Goal: Information Seeking & Learning: Learn about a topic

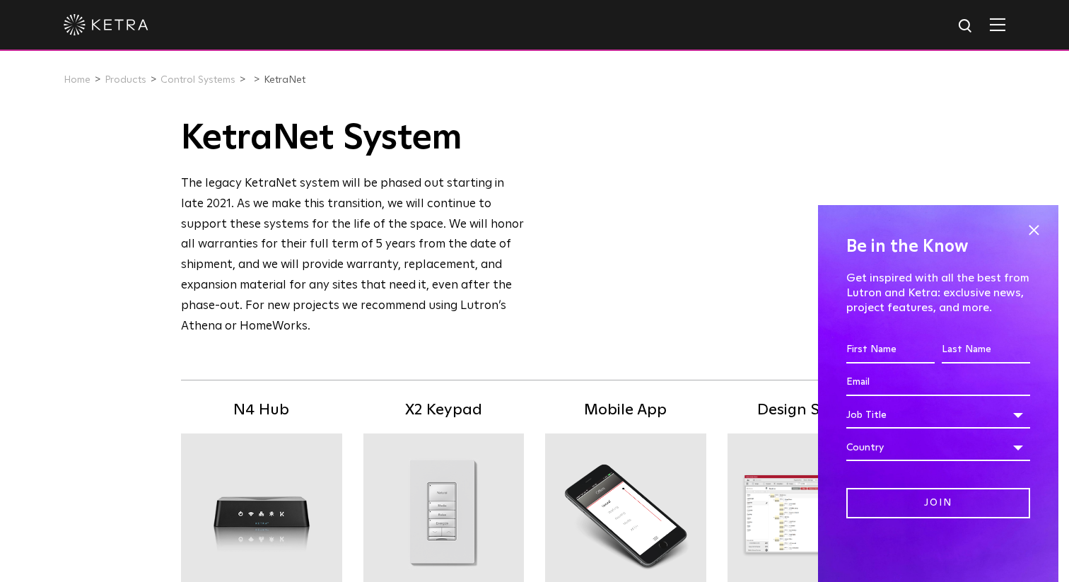
click at [114, 26] on img at bounding box center [106, 24] width 85 height 21
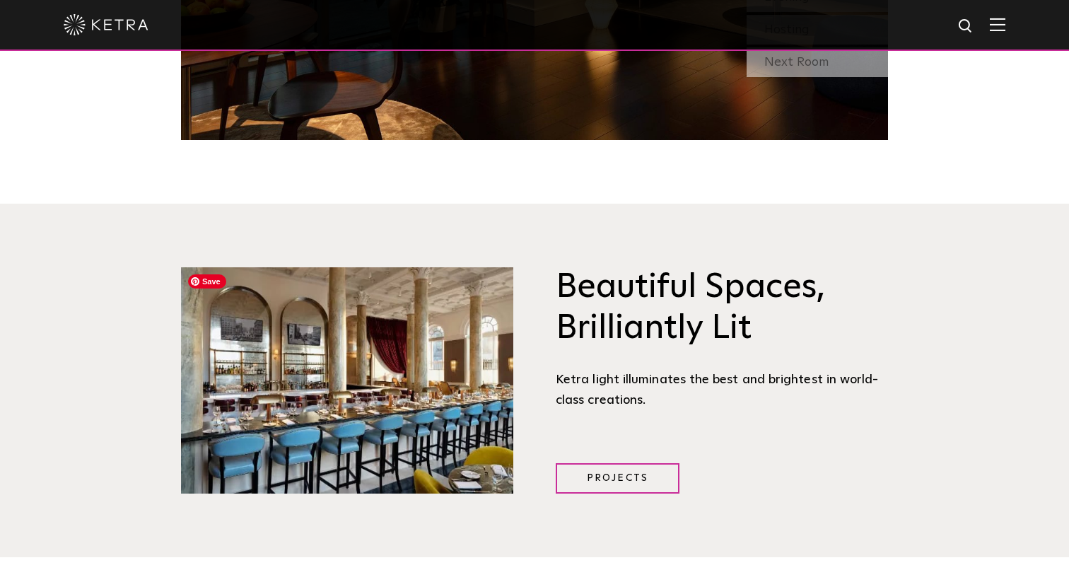
scroll to position [1640, 0]
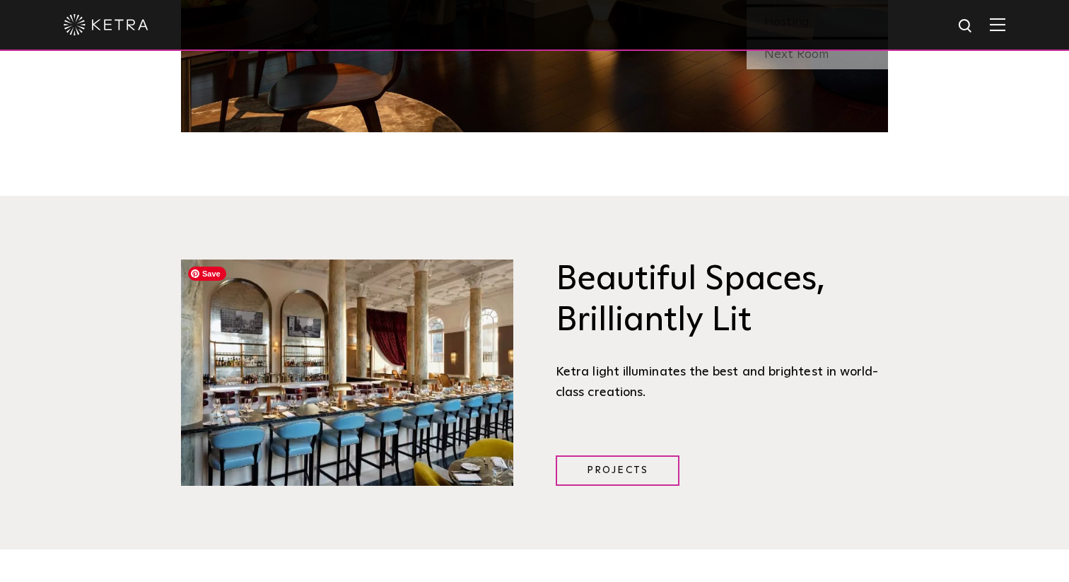
click at [436, 378] on img at bounding box center [347, 373] width 332 height 226
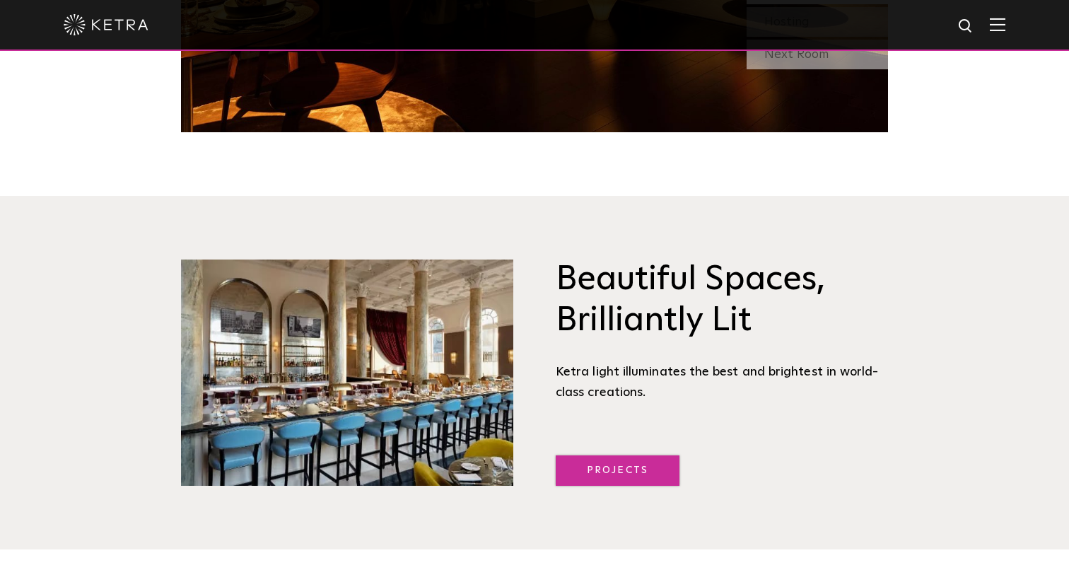
click at [592, 466] on link "Projects" at bounding box center [618, 470] width 124 height 30
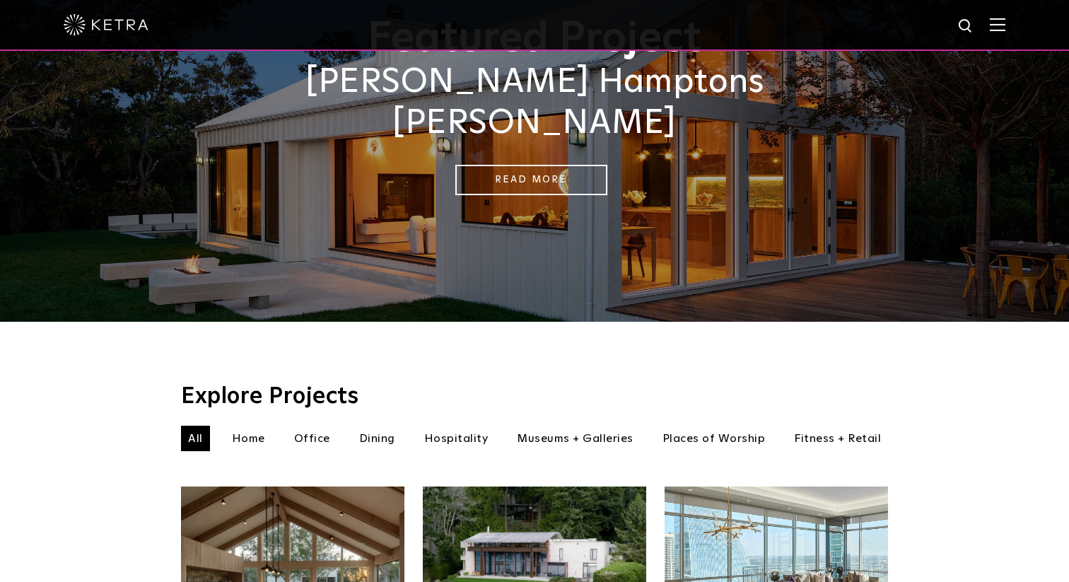
scroll to position [166, 0]
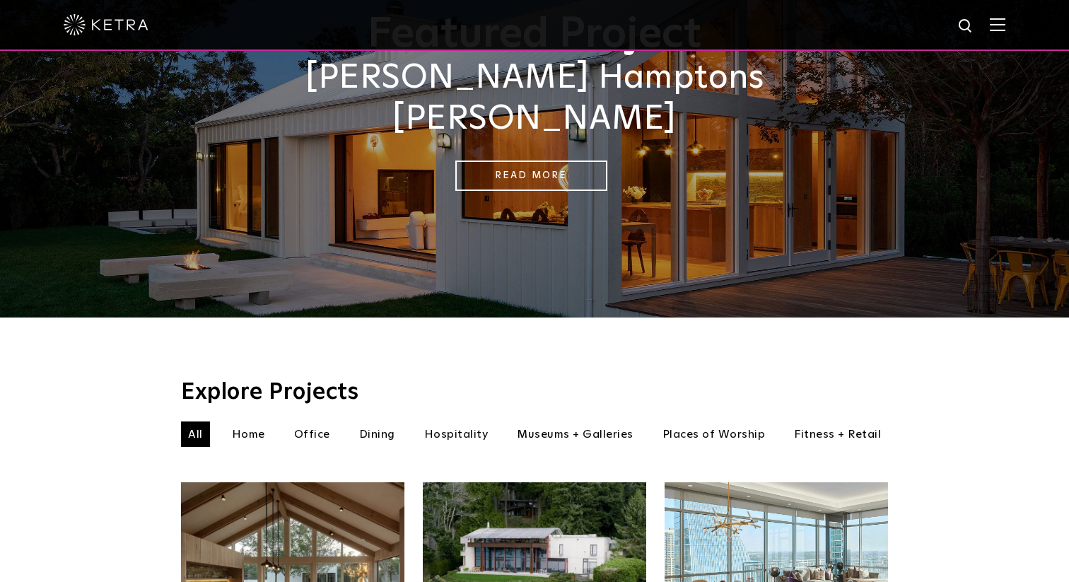
click at [311, 422] on li "Office" at bounding box center [312, 434] width 50 height 25
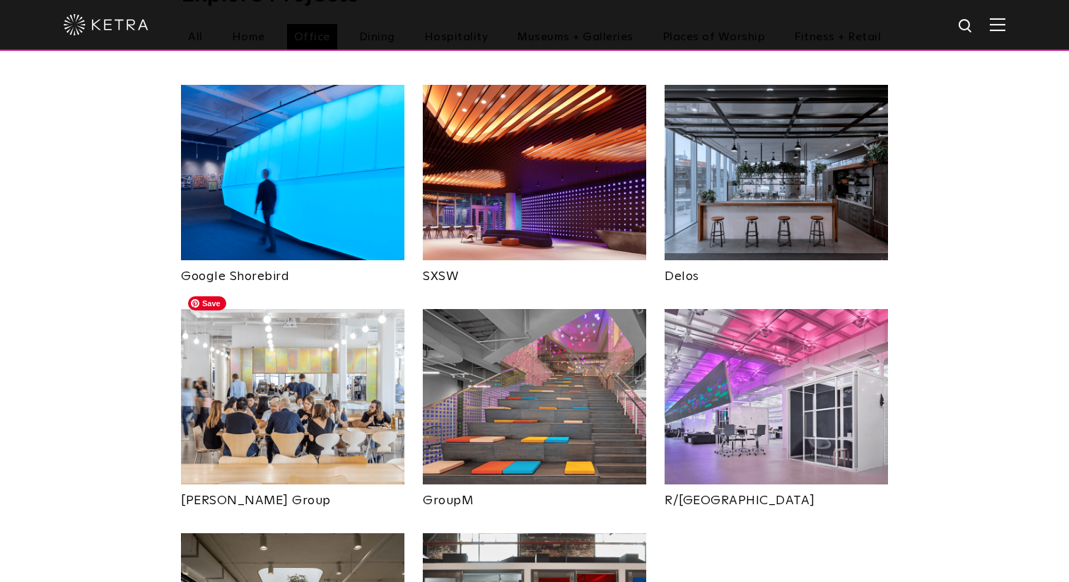
scroll to position [573, 0]
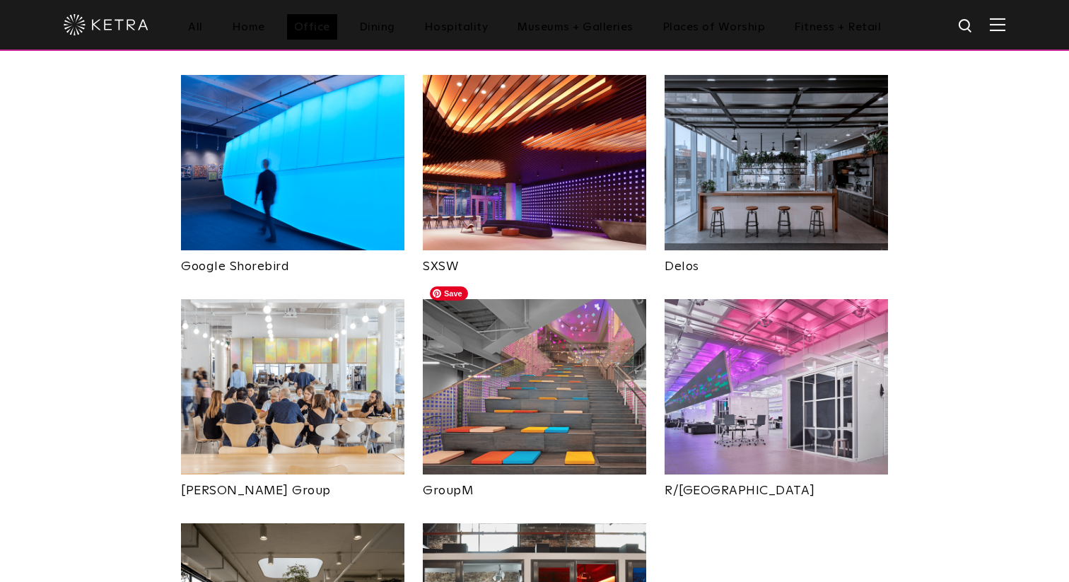
click at [548, 394] on img at bounding box center [534, 386] width 223 height 175
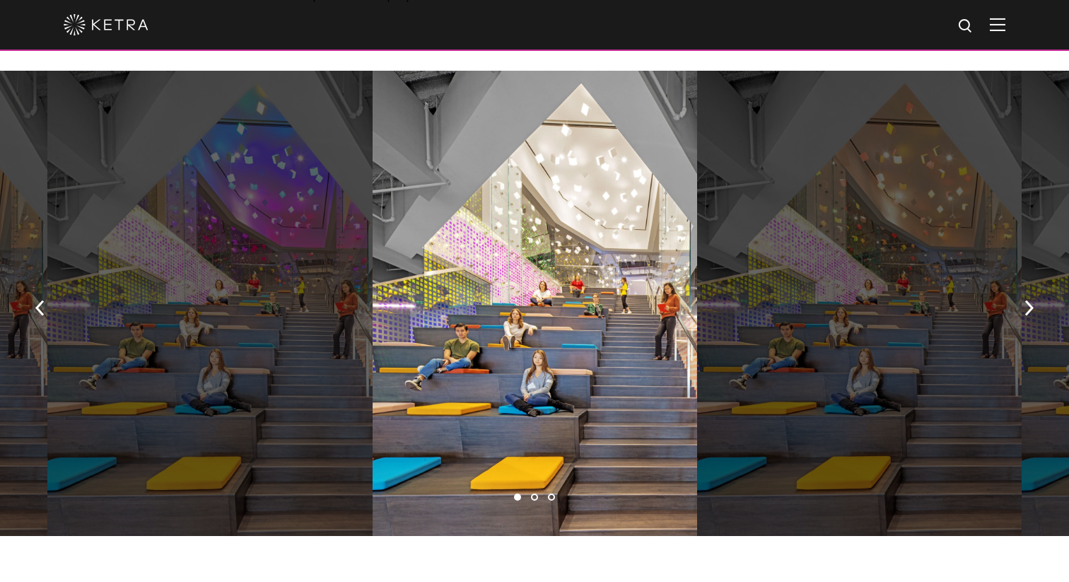
scroll to position [769, 0]
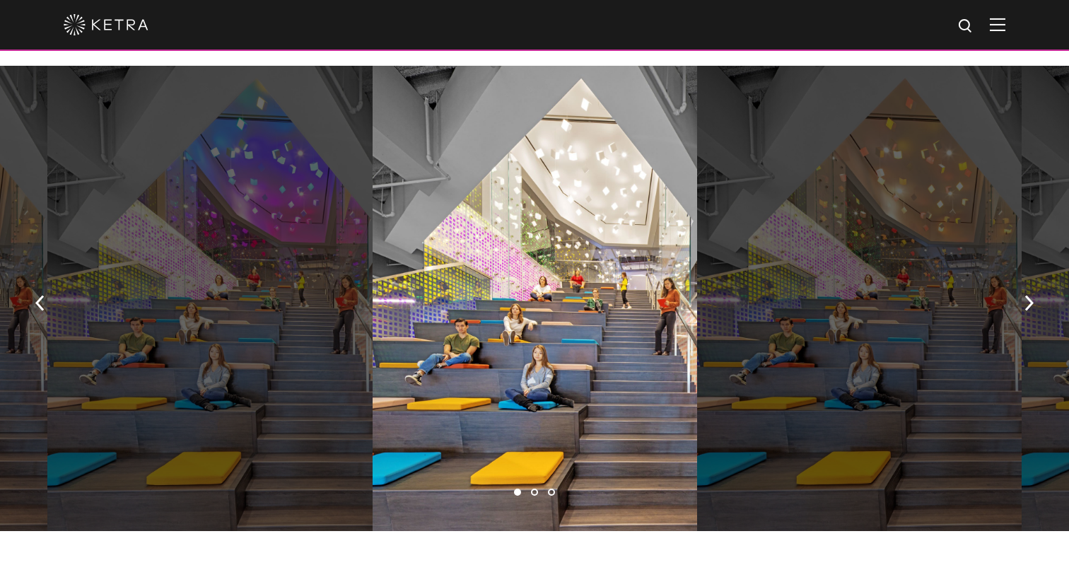
click at [584, 460] on div at bounding box center [535, 298] width 325 height 465
click at [216, 303] on div at bounding box center [209, 298] width 325 height 465
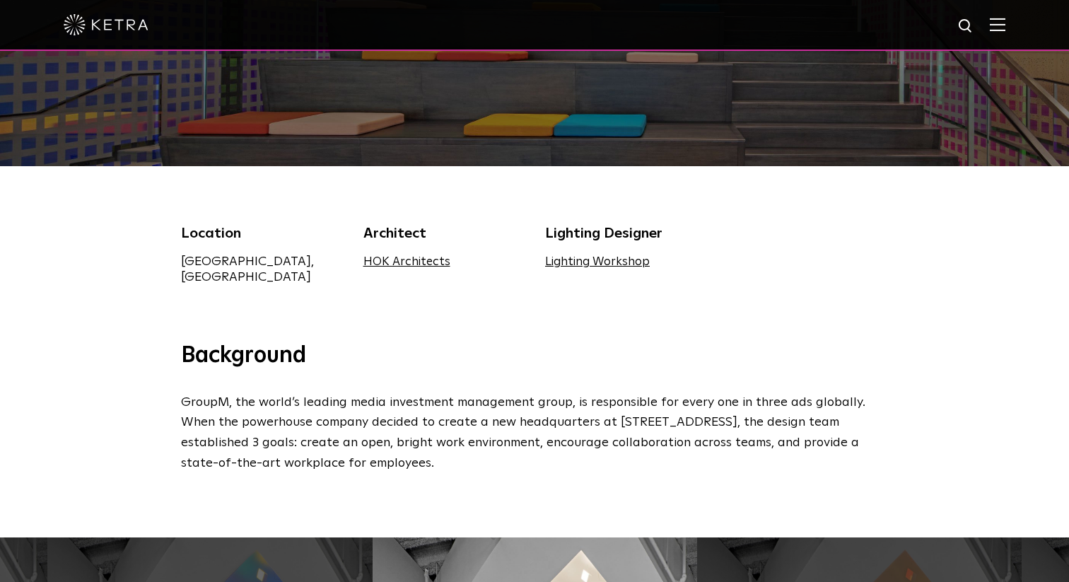
scroll to position [298, 0]
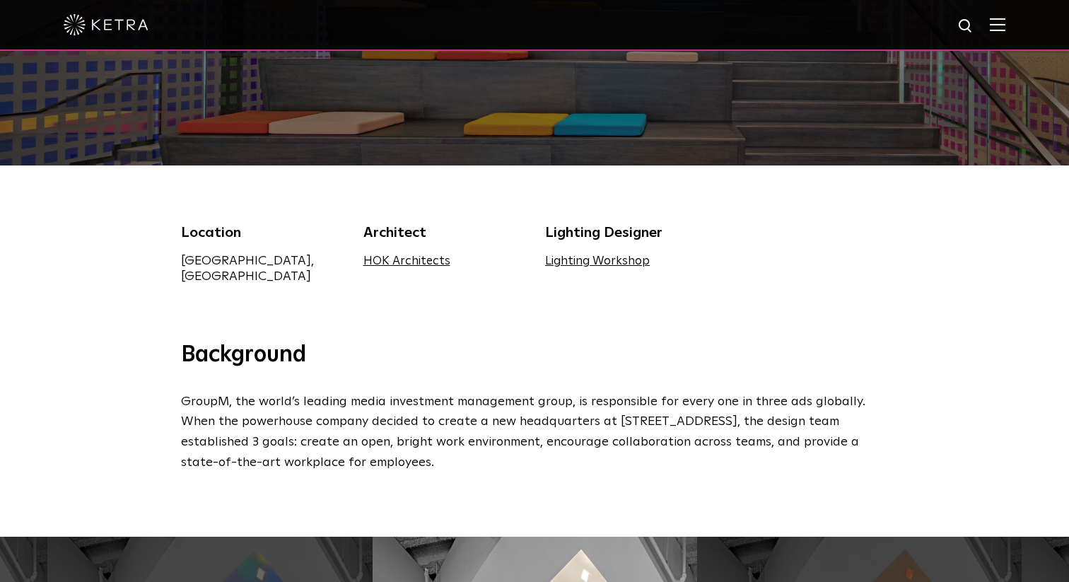
click at [501, 187] on div "Location Manhattan, NY Architect HOK Architects Lighting Designer Lighting Work…" at bounding box center [534, 253] width 1069 height 175
